Goal: Use online tool/utility: Utilize a website feature to perform a specific function

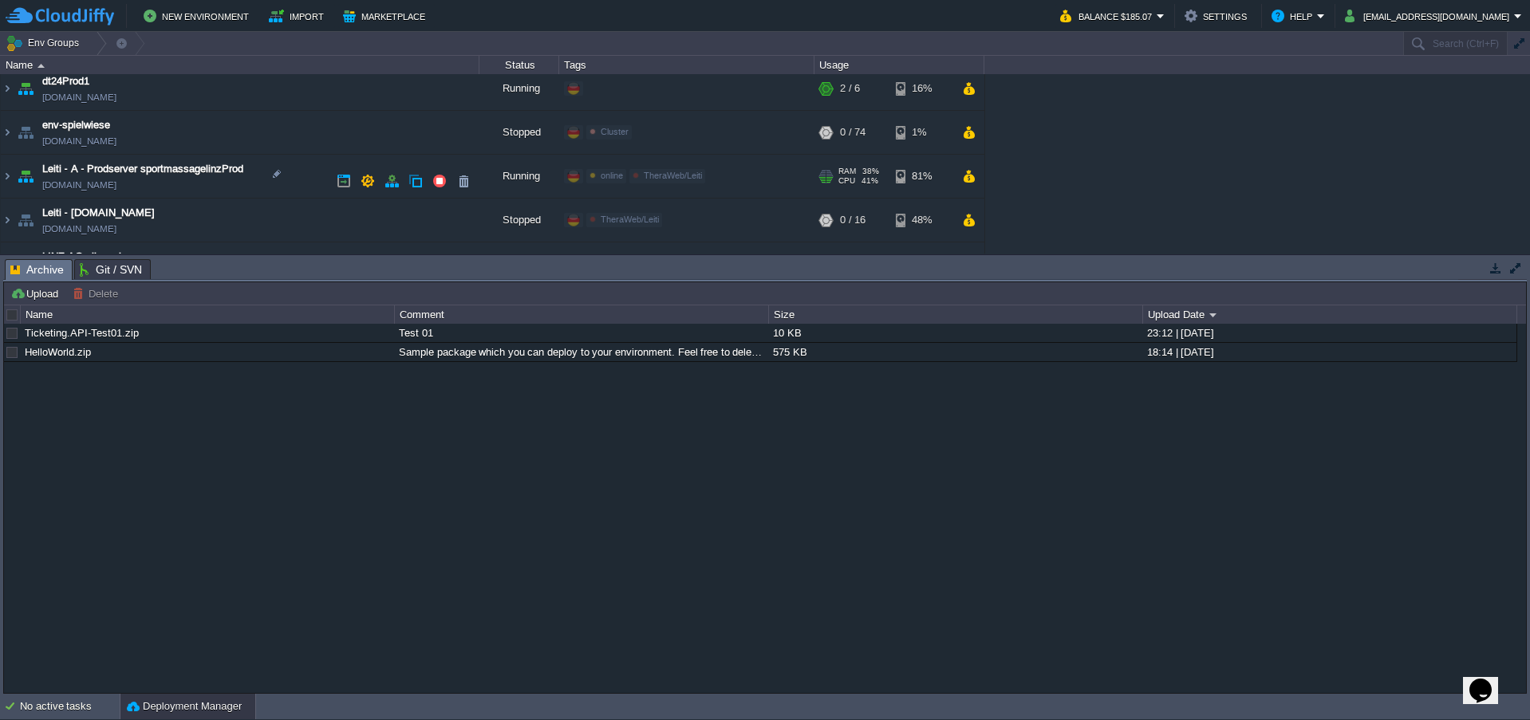
scroll to position [213, 0]
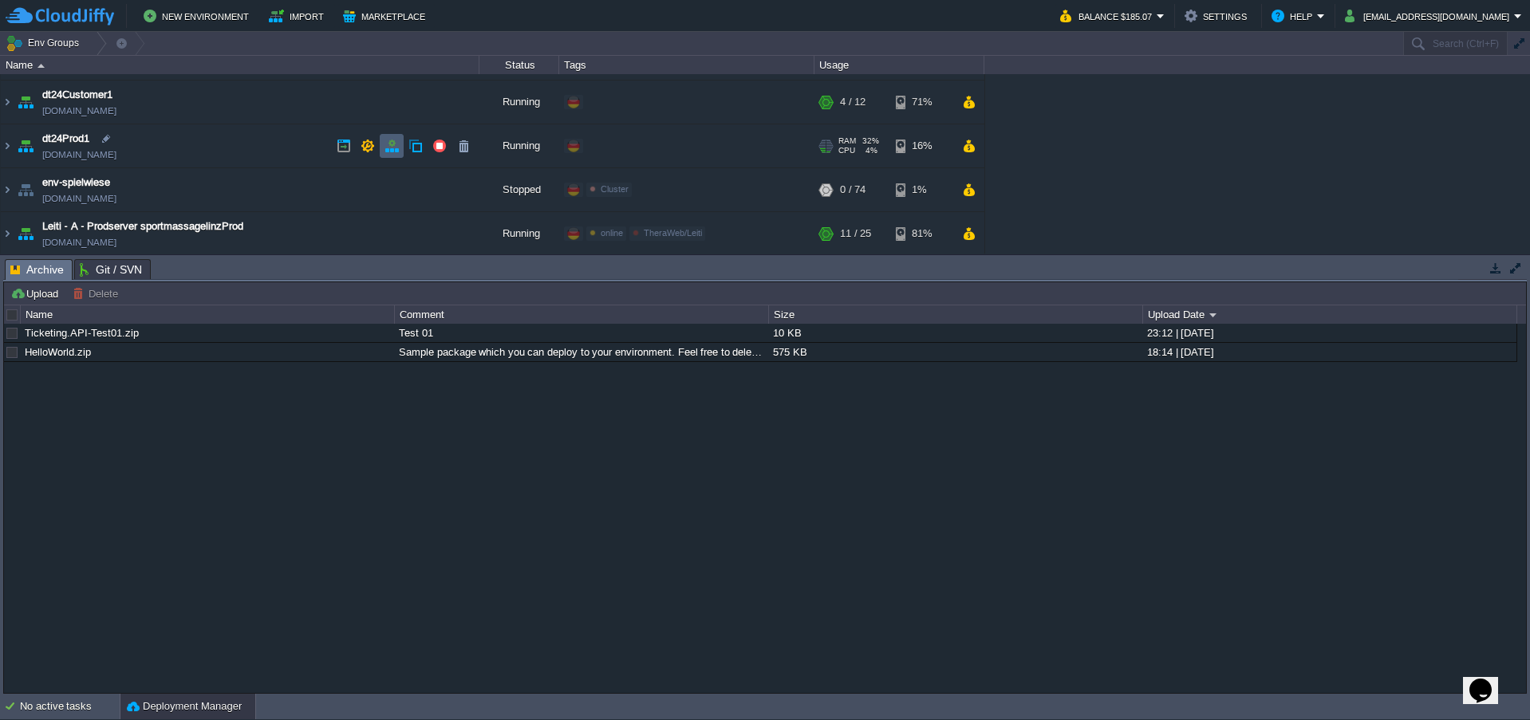
click at [392, 150] on button "button" at bounding box center [391, 146] width 14 height 14
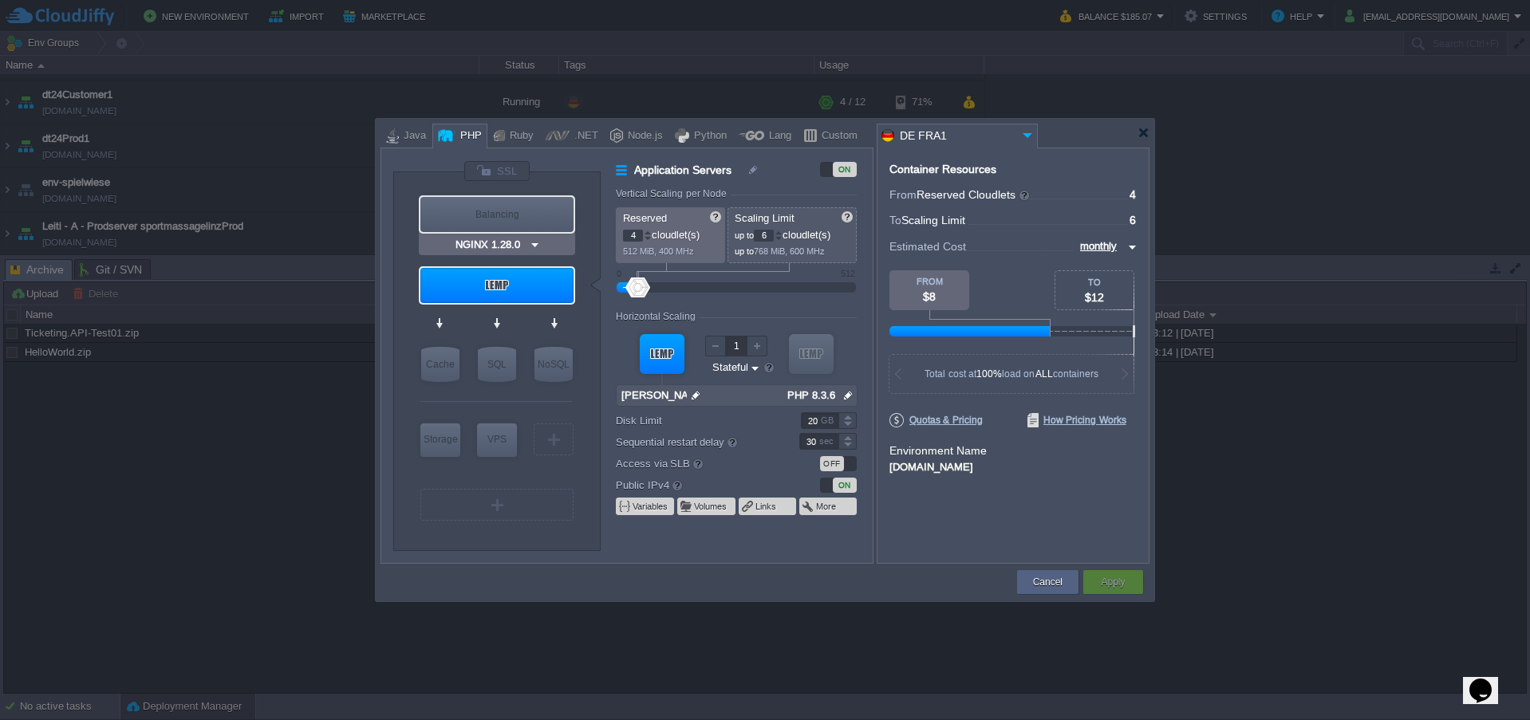
type input "[PERSON_NAME] 1.24.0"
click at [767, 233] on input "6" at bounding box center [764, 236] width 20 height 12
drag, startPoint x: 771, startPoint y: 234, endPoint x: 760, endPoint y: 234, distance: 10.4
click at [760, 234] on input "6" at bounding box center [764, 236] width 20 height 12
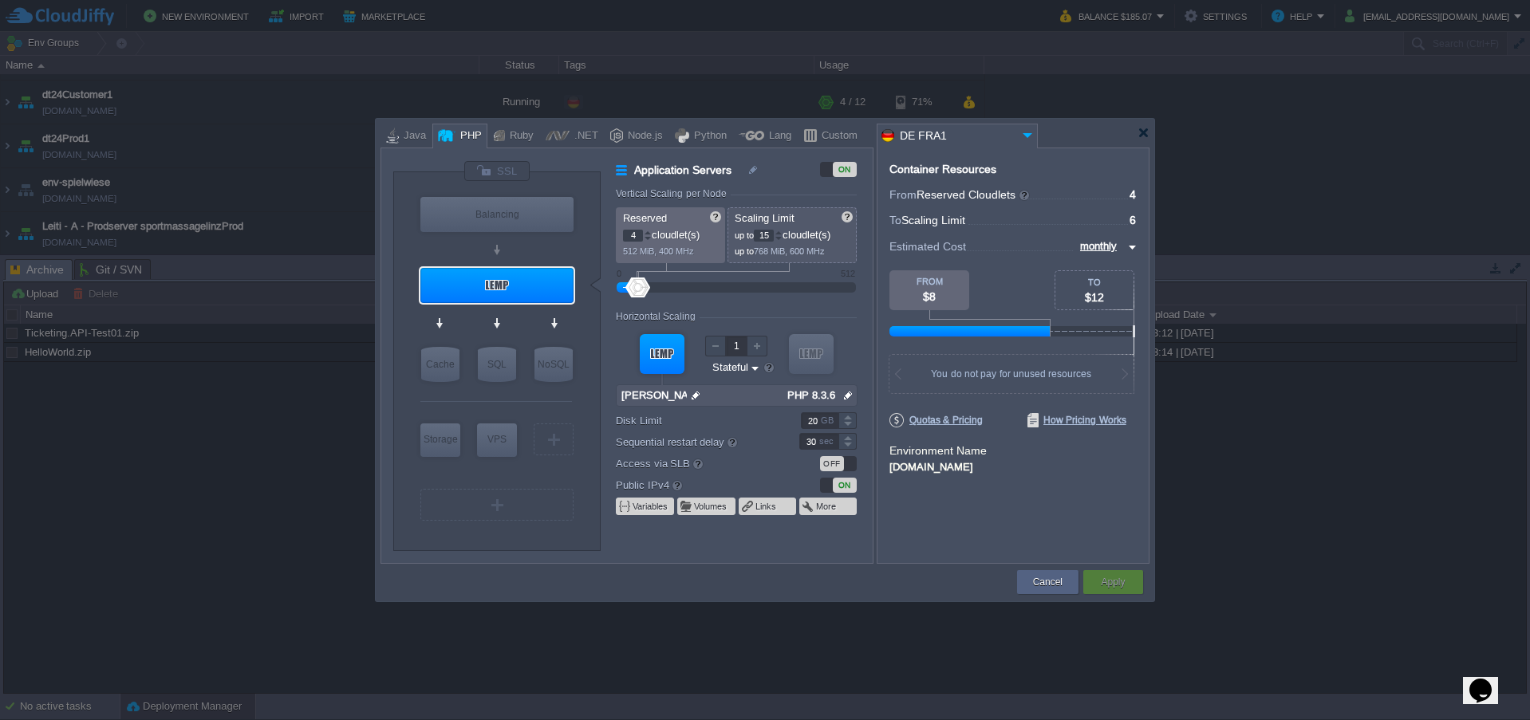
click at [928, 537] on div "Container Resources From Reserved Cloudlets ... = 4 not added To Scaling Limit …" at bounding box center [1013, 356] width 273 height 416
type input "15"
click at [1110, 581] on button "Apply" at bounding box center [1113, 582] width 24 height 16
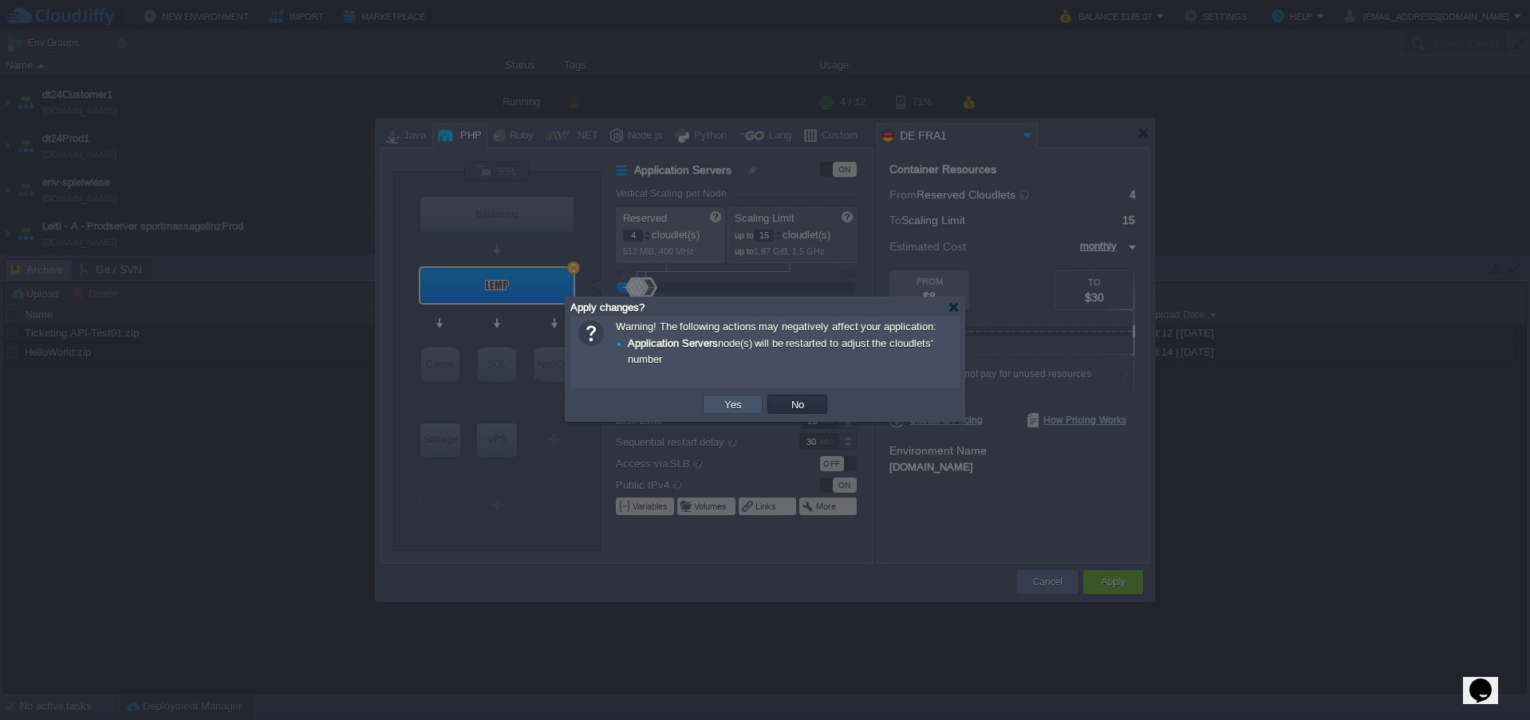
click at [731, 406] on button "Yes" at bounding box center [732, 404] width 27 height 14
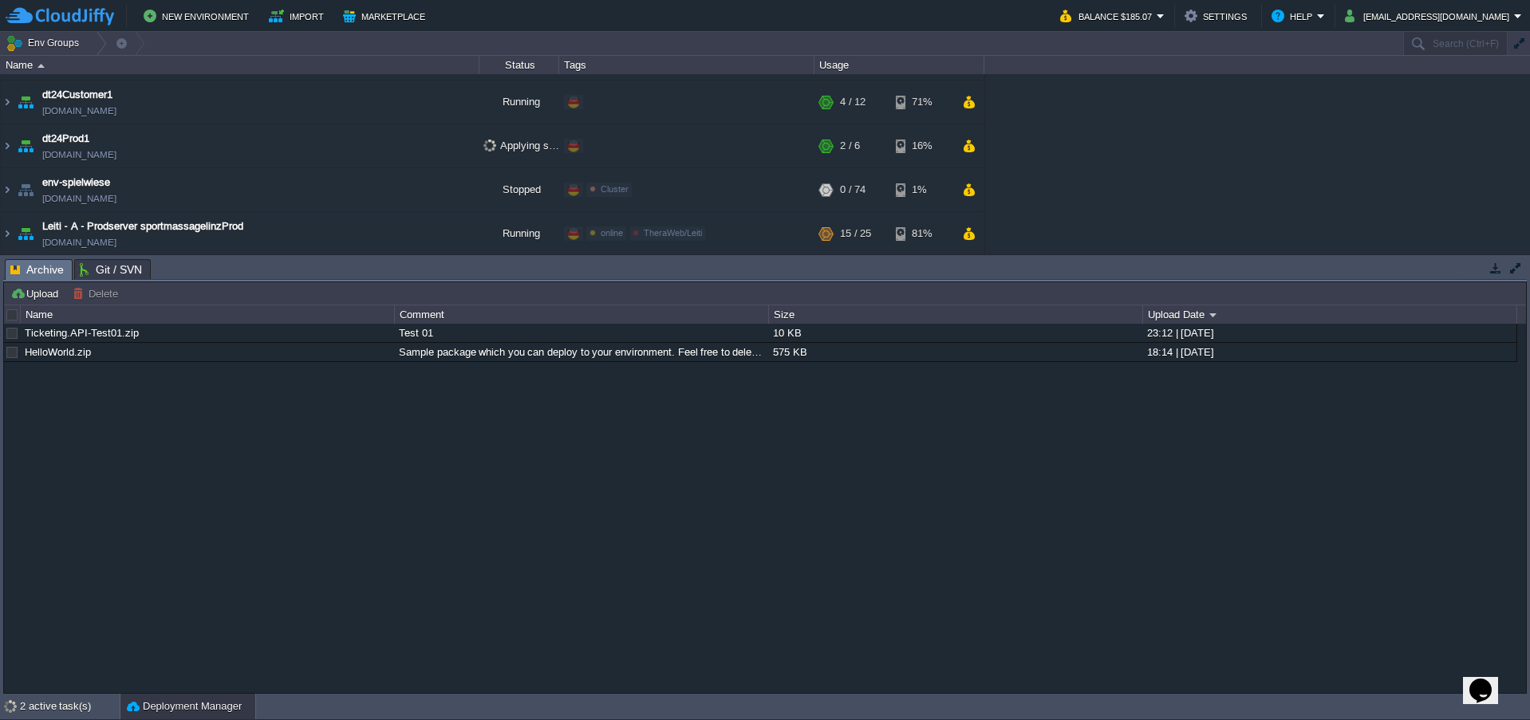
click at [1125, 156] on div "AppCms1 [DOMAIN_NAME] Running digiTicket24 Edit RAM 16% CPU 19% 4 / 16 27% digi…" at bounding box center [765, 163] width 1530 height 179
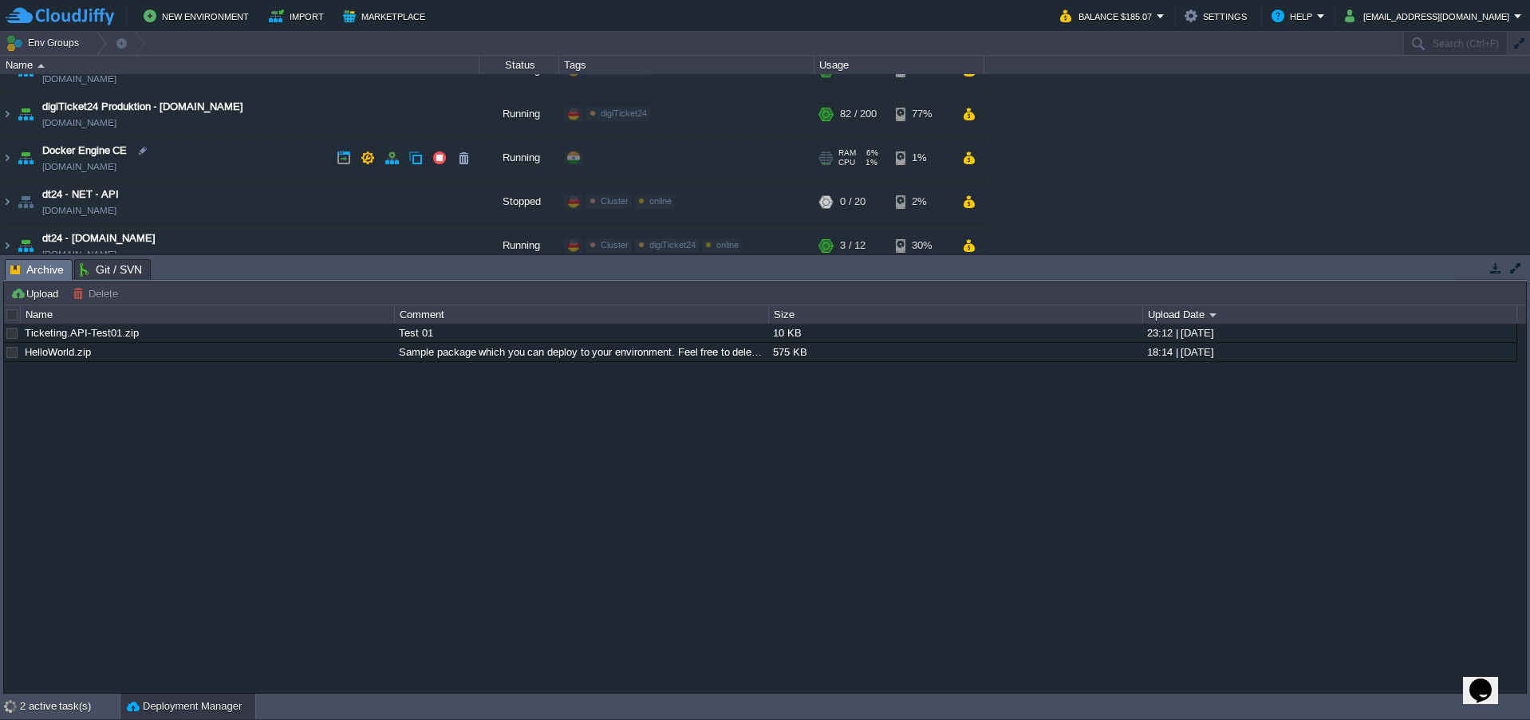
scroll to position [0, 0]
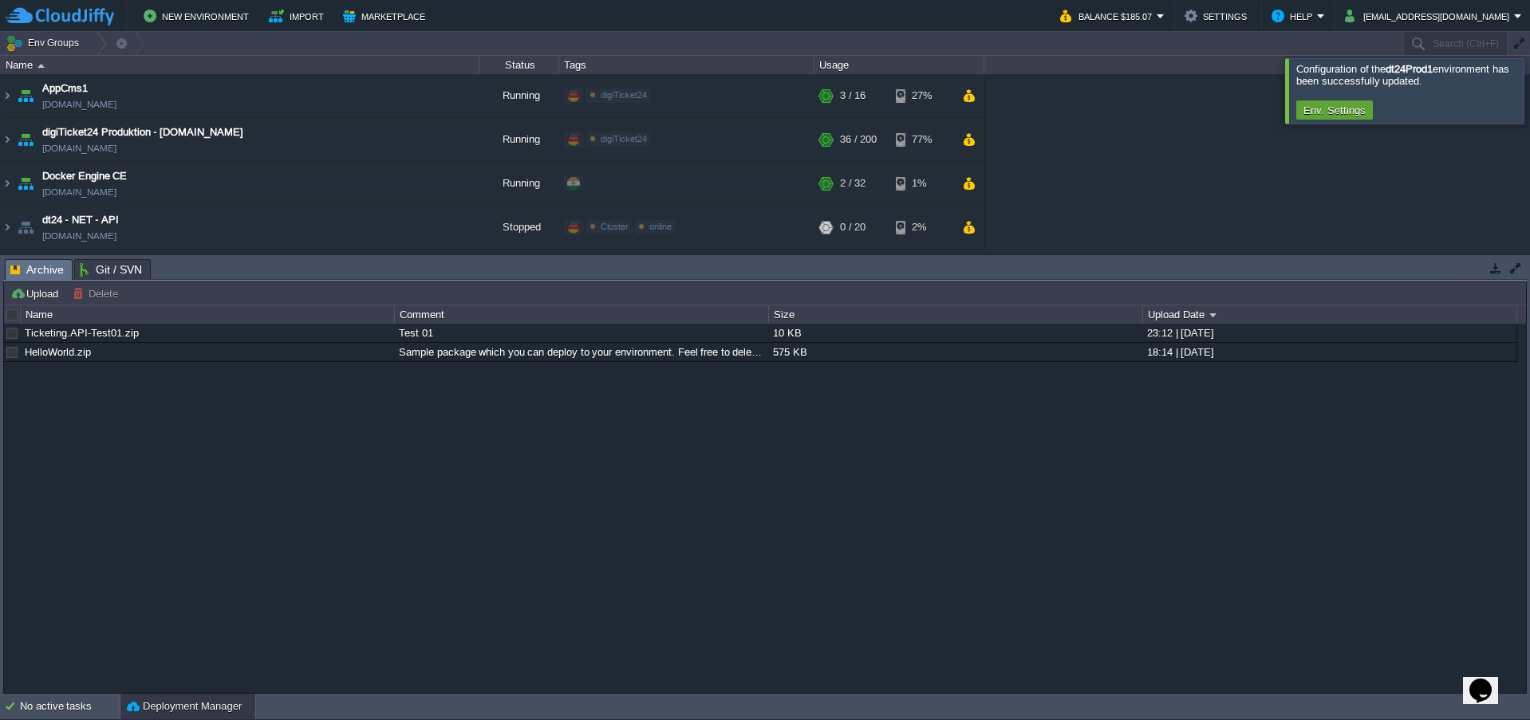
drag, startPoint x: 1510, startPoint y: 97, endPoint x: 1443, endPoint y: 112, distance: 68.7
click at [1529, 97] on div at bounding box center [1549, 90] width 0 height 65
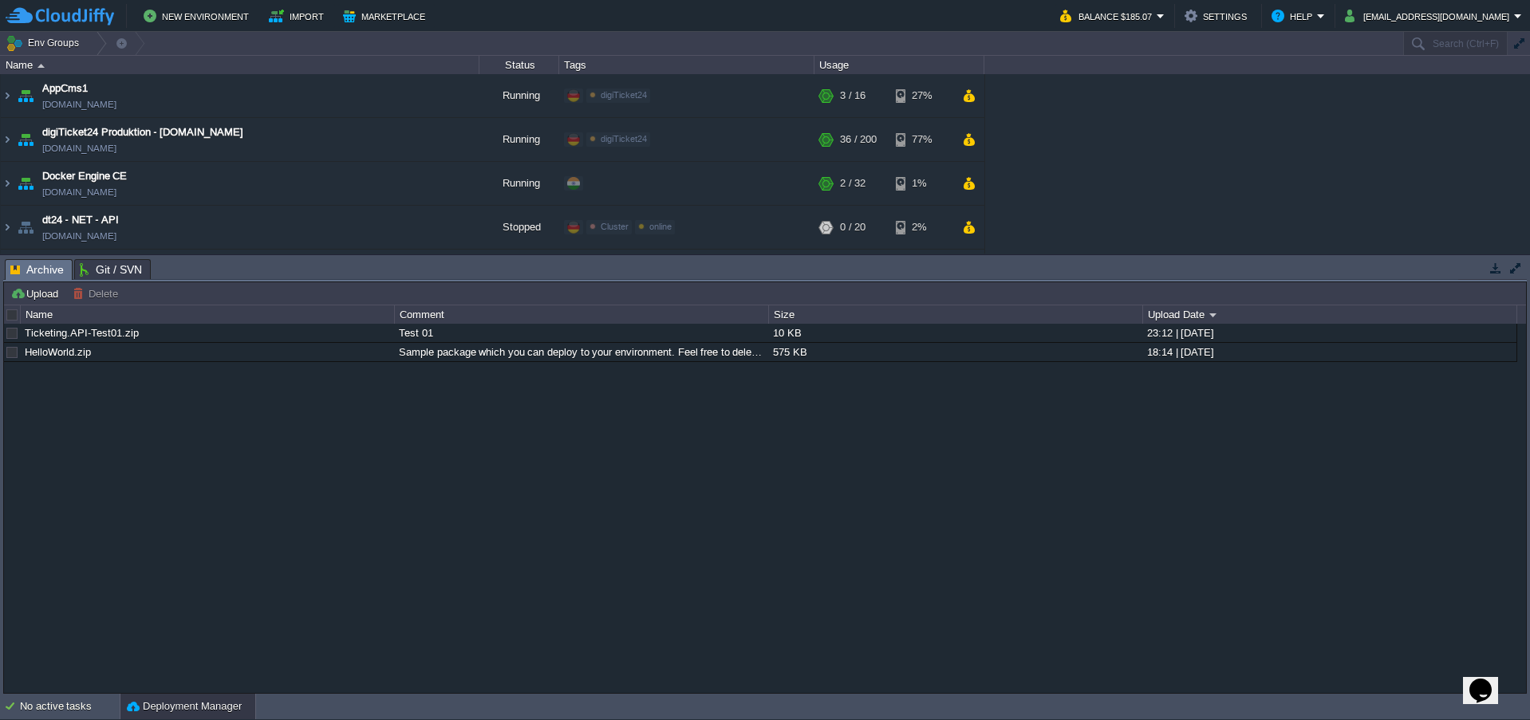
click at [1140, 589] on div "Ticketing.API-Test01.zip Test 01 10 KB 23:12 | [DATE] HelloWorld.zip Sample pac…" at bounding box center [765, 508] width 1522 height 369
drag, startPoint x: 998, startPoint y: 503, endPoint x: 900, endPoint y: 430, distance: 122.0
click at [998, 503] on div "Ticketing.API-Test01.zip Test 01 10 KB 23:12 | [DATE] HelloWorld.zip Sample pac…" at bounding box center [765, 508] width 1522 height 369
